Goal: Go to known website

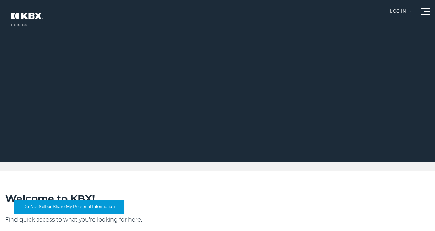
click at [426, 8] on div at bounding box center [220, 81] width 440 height 162
click at [420, 11] on div at bounding box center [220, 81] width 440 height 162
click at [422, 11] on div at bounding box center [424, 11] width 9 height 7
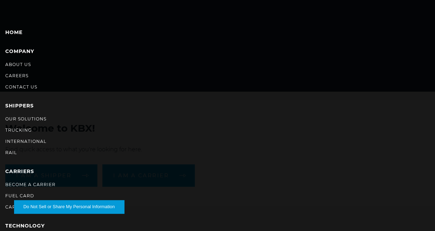
click at [429, 19] on nav "Home Company About Us Careers Contact Us SHIPPERS Our Solutions Trucking Intern…" at bounding box center [217, 115] width 435 height 231
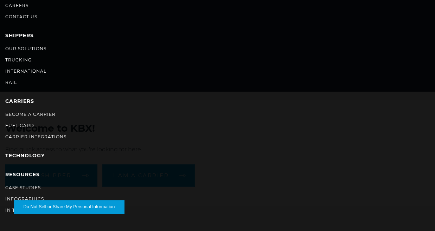
scroll to position [71, 0]
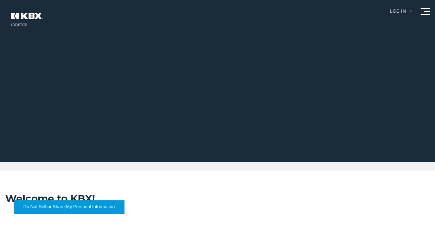
click at [391, 9] on div "Log in" at bounding box center [401, 13] width 22 height 9
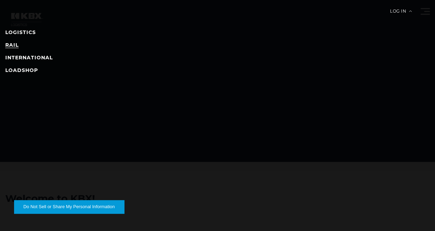
click at [12, 44] on link "RAIL" at bounding box center [11, 45] width 13 height 6
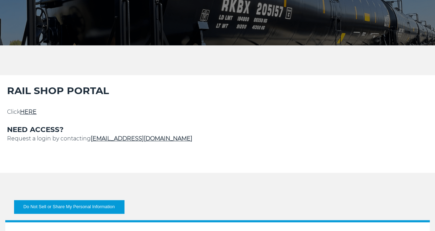
scroll to position [176, 0]
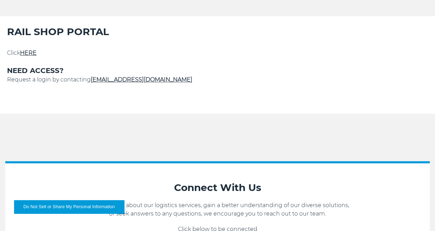
click at [25, 53] on link "HERE" at bounding box center [28, 53] width 17 height 7
